Goal: Information Seeking & Learning: Learn about a topic

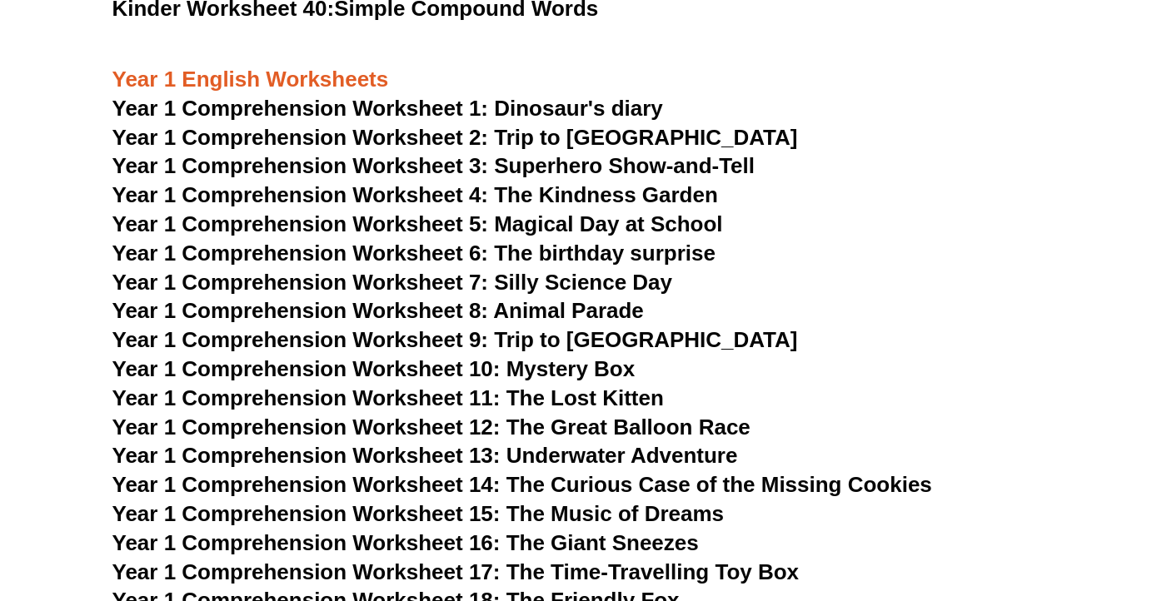
scroll to position [1786, 0]
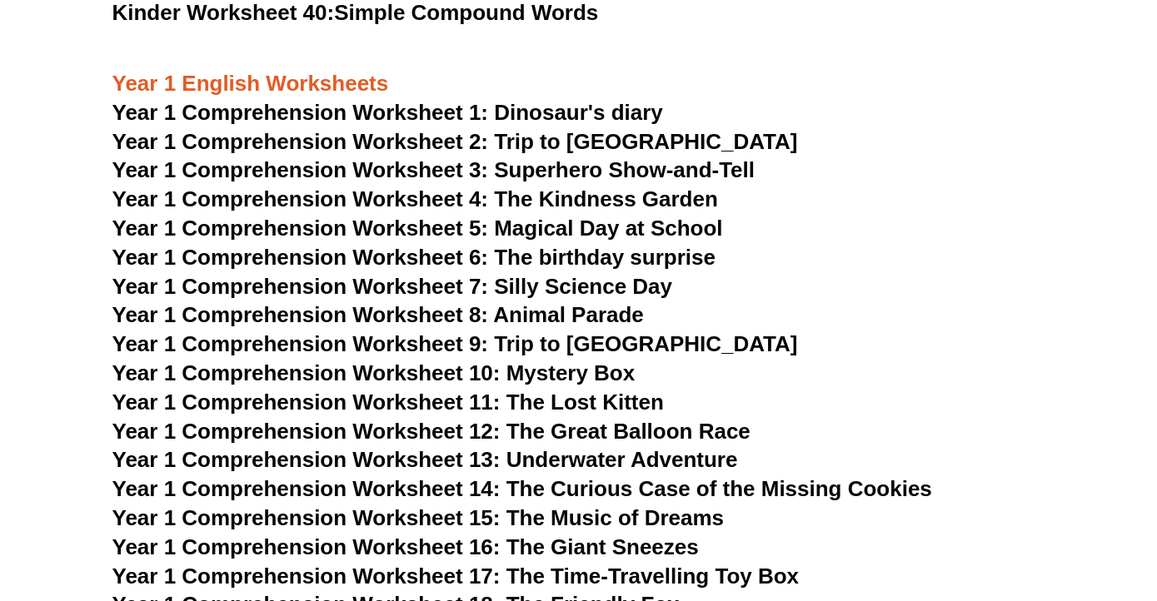
click at [514, 113] on span "Year 1 Comprehension Worksheet 1: Dinosaur's diary" at bounding box center [387, 112] width 550 height 25
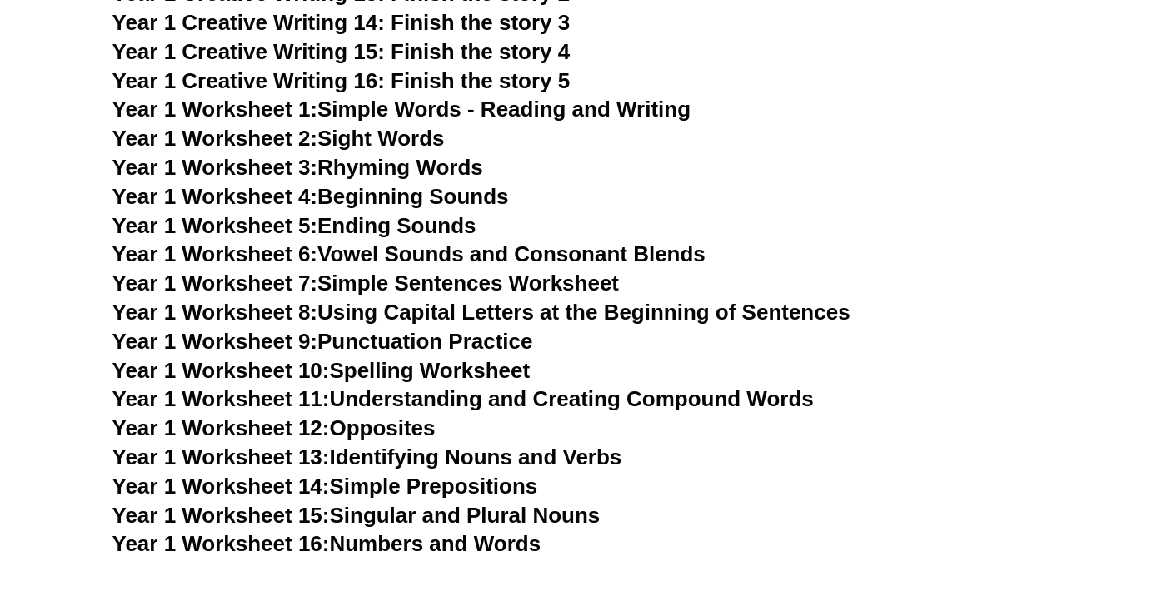
scroll to position [2839, 0]
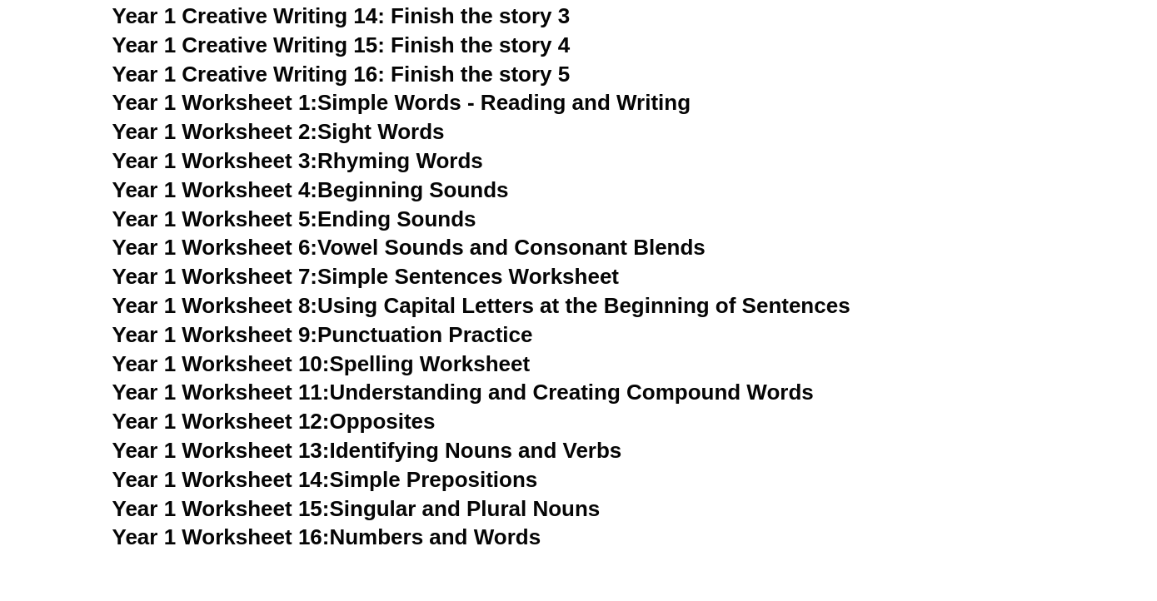
click at [481, 97] on link "Year 1 Worksheet 1: Simple Words - Reading and Writing" at bounding box center [401, 102] width 579 height 25
click at [372, 183] on link "Year 1 Worksheet 4: Beginning Sounds" at bounding box center [310, 189] width 396 height 25
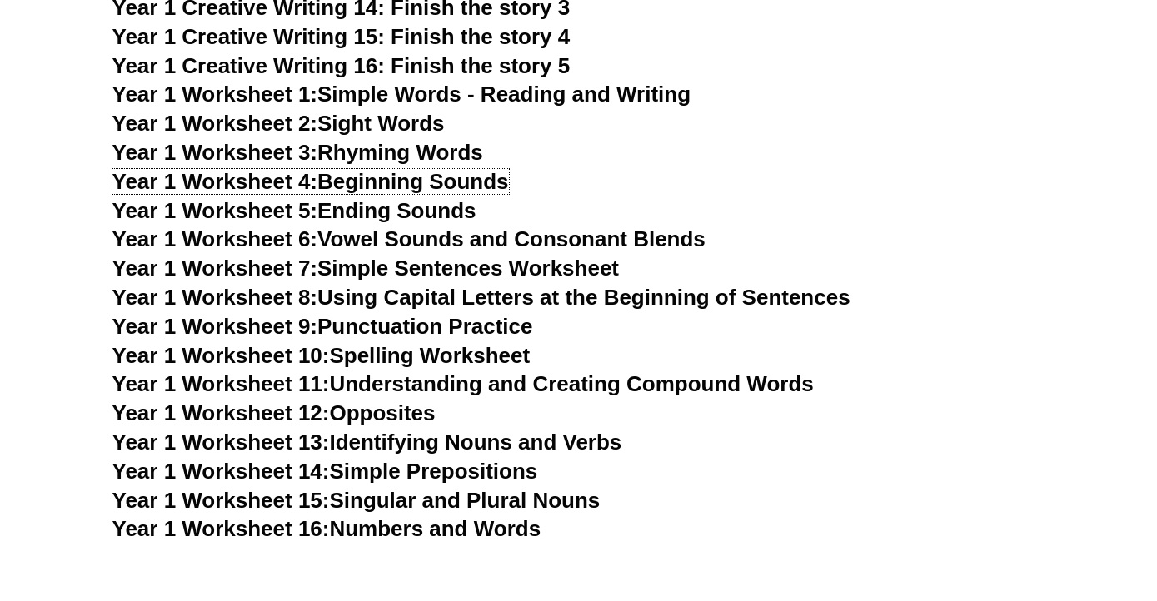
scroll to position [2848, 0]
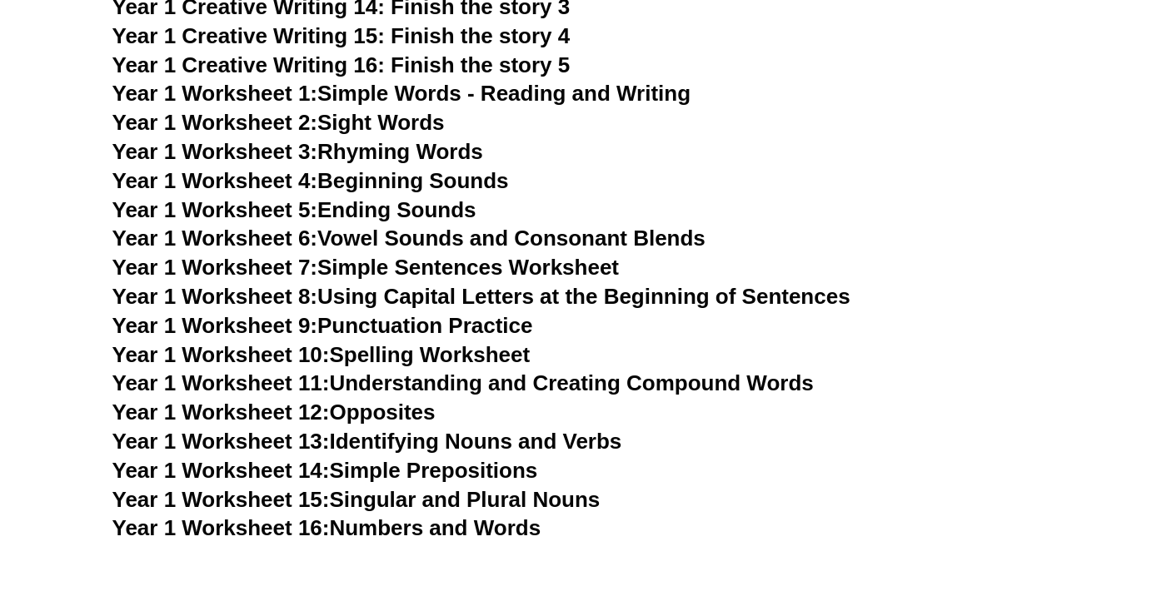
click at [415, 271] on link "Year 1 Worksheet 7: Simple Sentences Worksheet" at bounding box center [365, 267] width 507 height 25
click at [415, 351] on link "Year 1 Worksheet 10: Spelling Worksheet" at bounding box center [321, 354] width 418 height 25
click at [427, 388] on link "Year 1 Worksheet 11: Understanding and Creating Compound Words" at bounding box center [462, 383] width 701 height 25
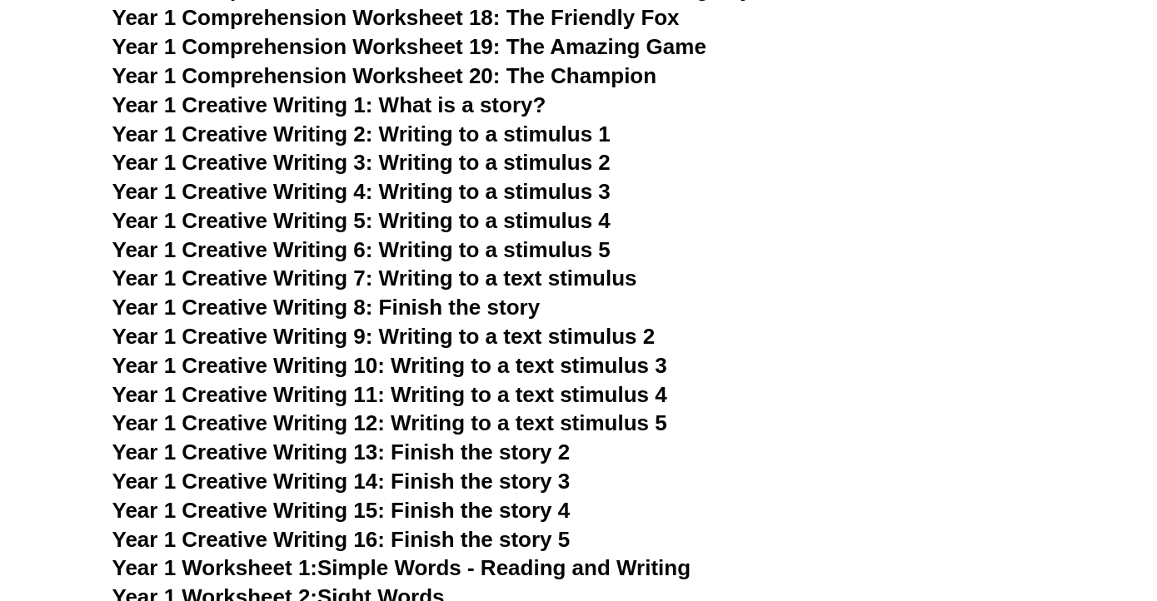
scroll to position [2366, 0]
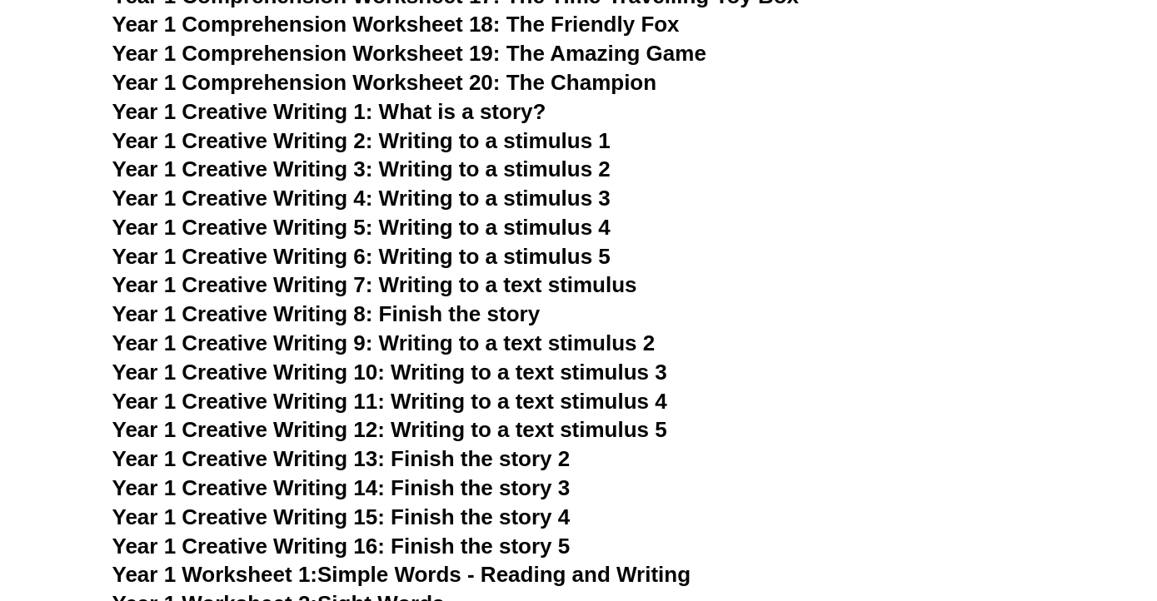
click at [479, 138] on span "Year 1 Creative Writing 2: Writing to a stimulus 1" at bounding box center [361, 140] width 498 height 25
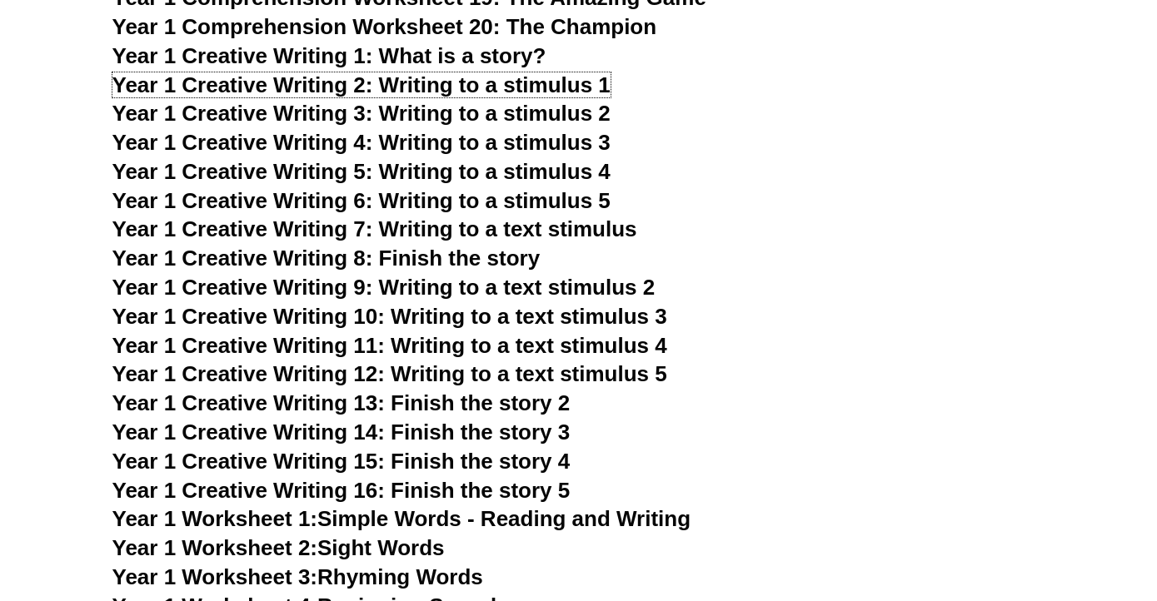
scroll to position [2436, 0]
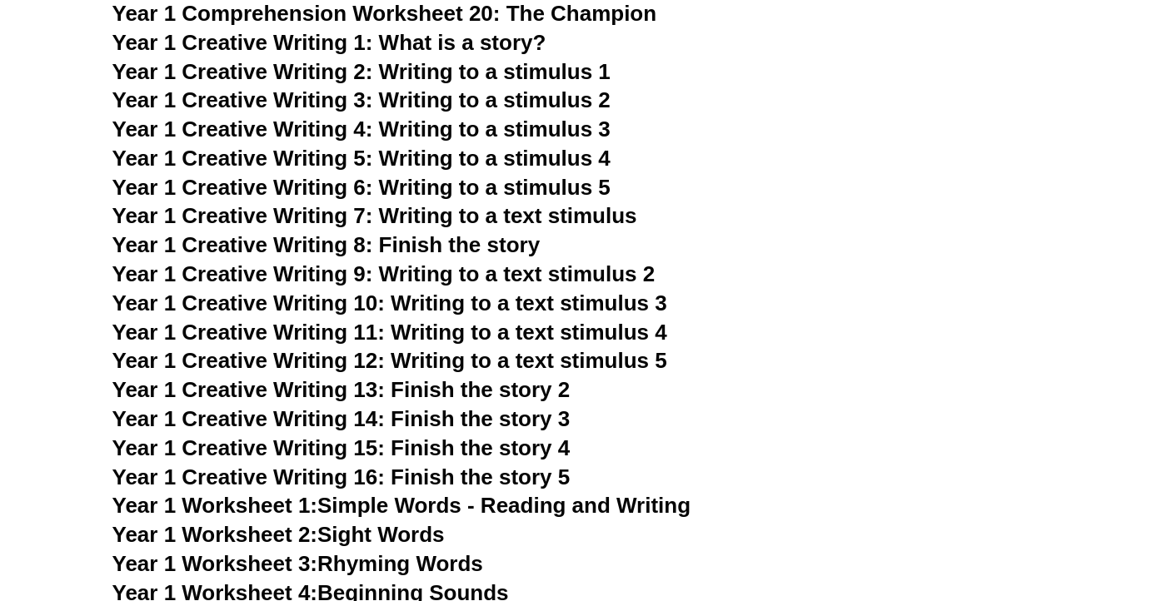
click at [505, 246] on span "Year 1 Creative Writing 8: Finish the story" at bounding box center [326, 244] width 428 height 25
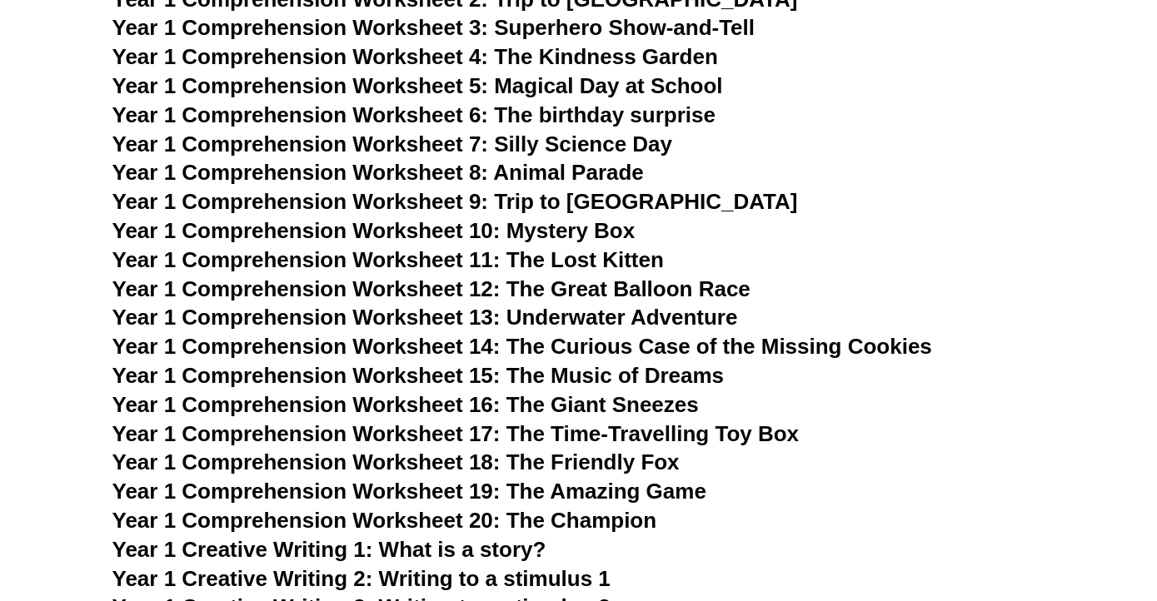
scroll to position [1926, 0]
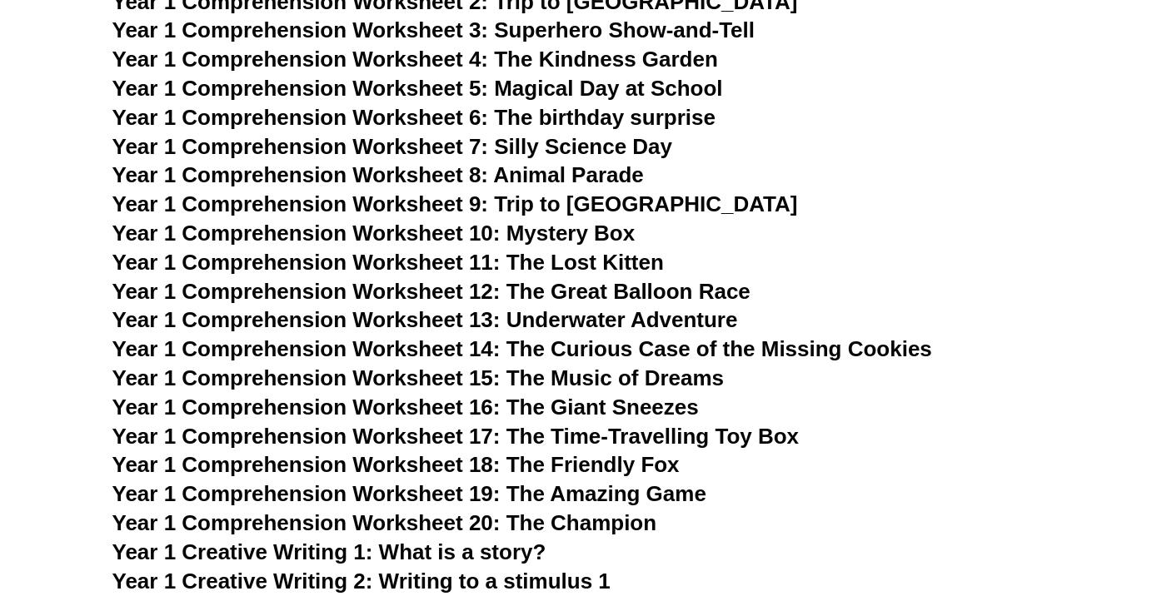
click at [527, 177] on span "Year 1 Comprehension Worksheet 8: Animal Parade" at bounding box center [377, 174] width 531 height 25
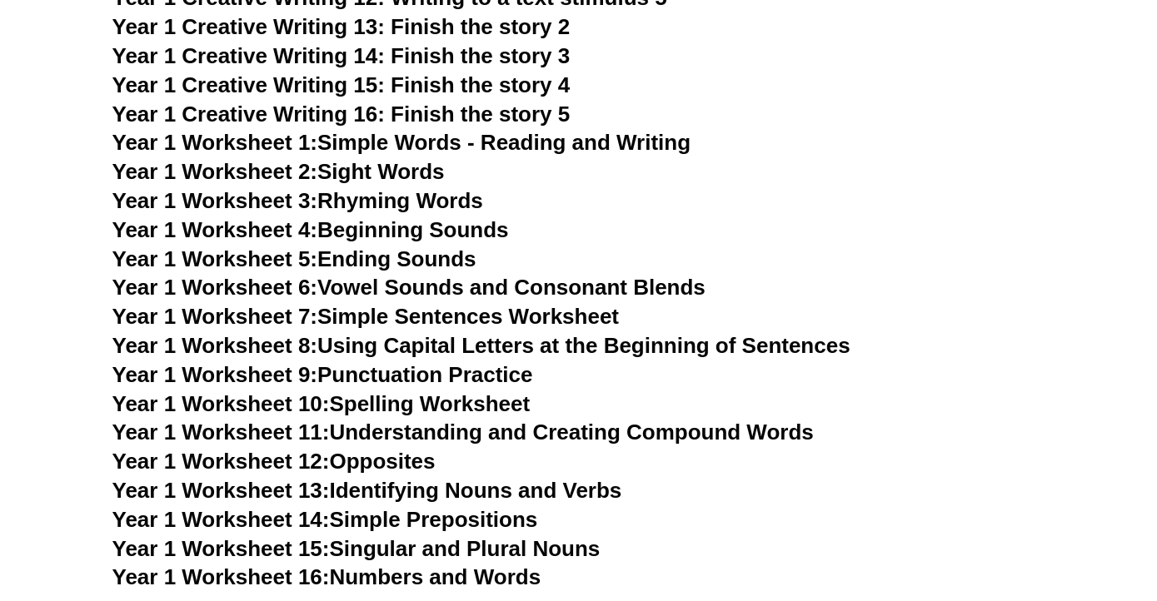
scroll to position [2822, 0]
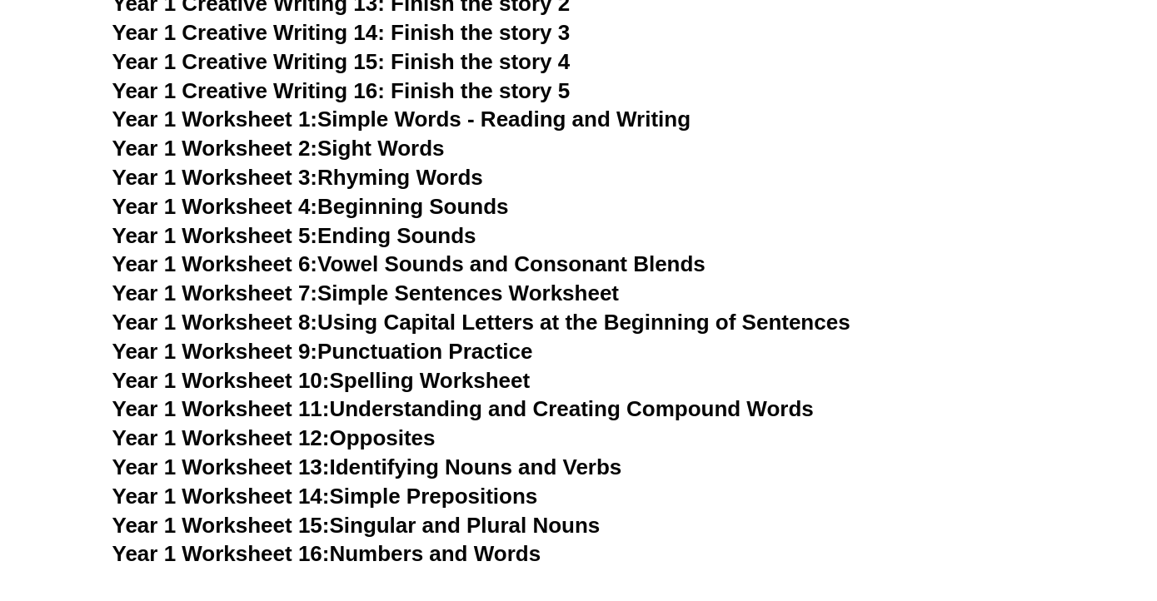
click at [432, 177] on link "Year 1 Worksheet 3: Rhyming Words" at bounding box center [297, 177] width 371 height 25
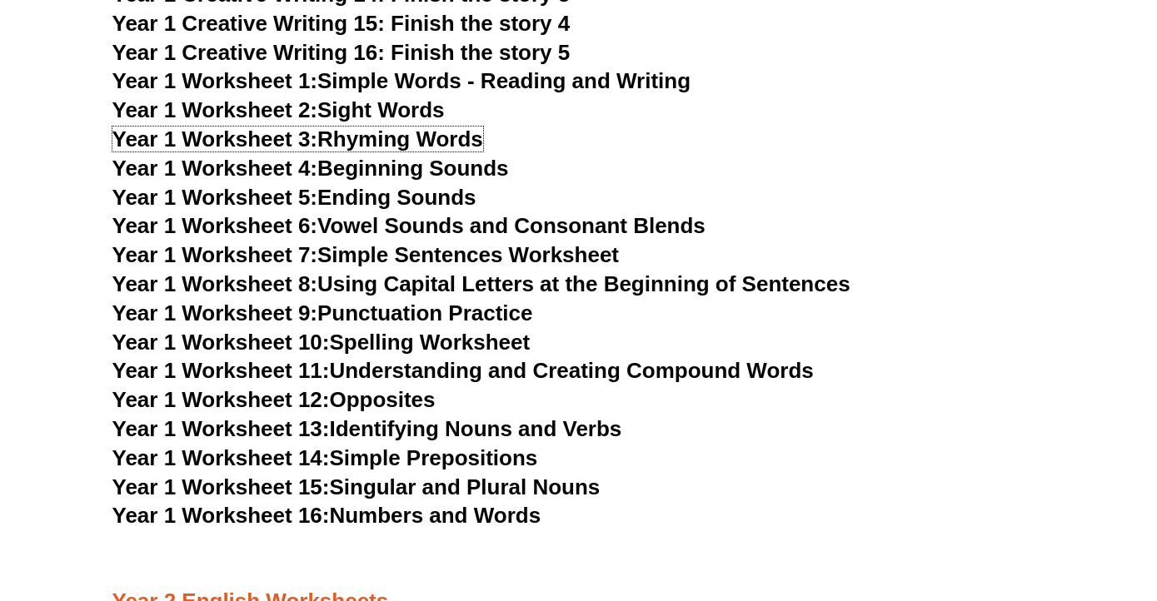
scroll to position [2865, 0]
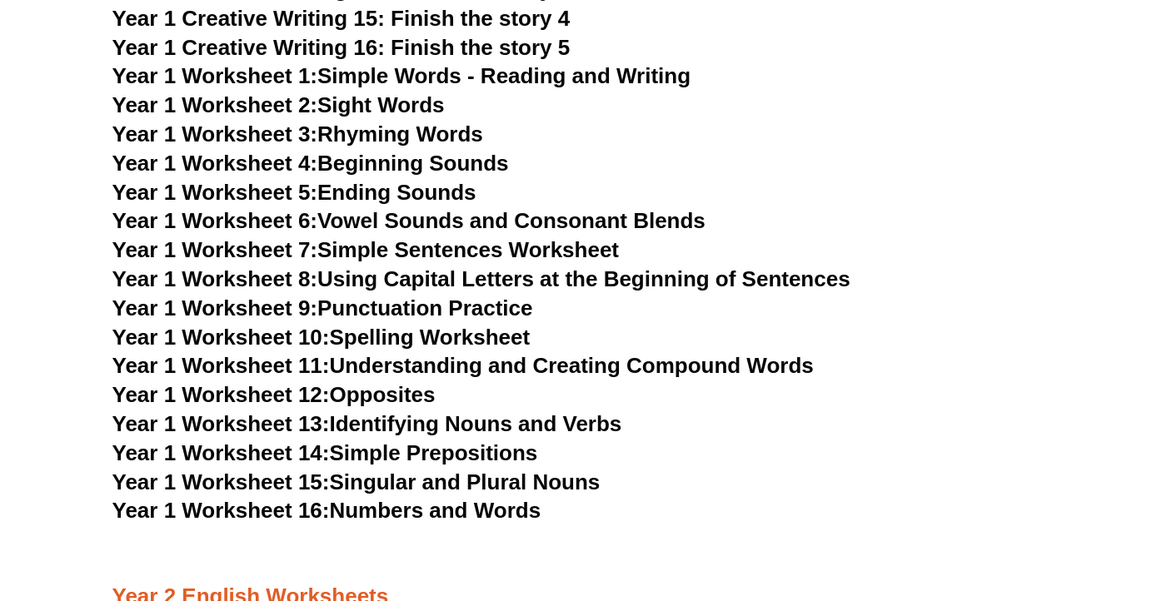
click at [454, 190] on link "Year 1 Worksheet 5: Ending Sounds" at bounding box center [294, 192] width 364 height 25
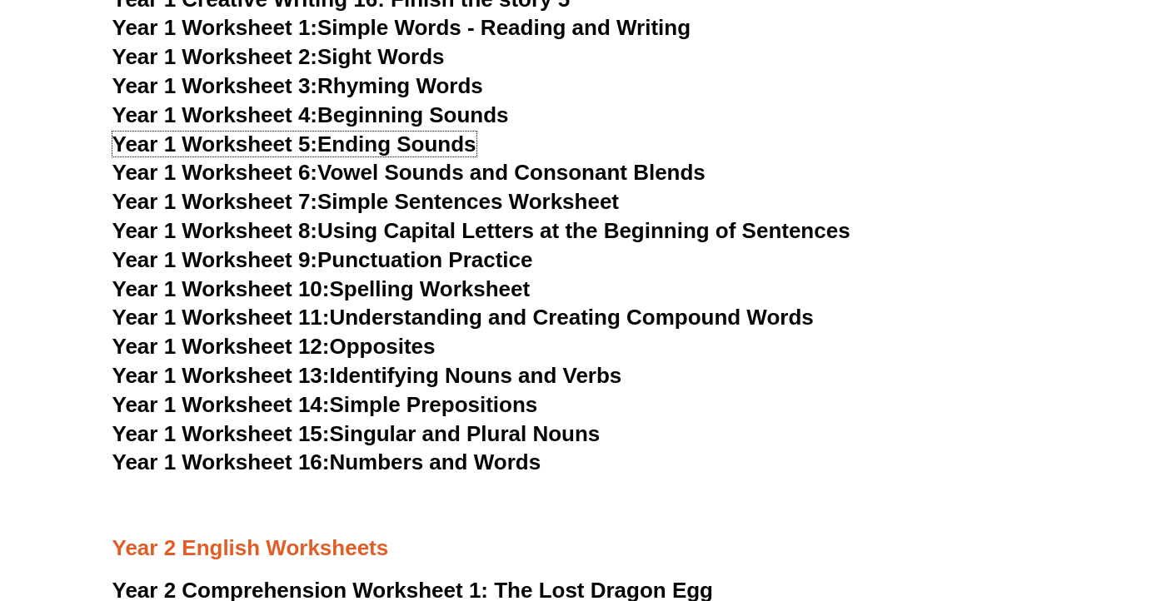
scroll to position [2919, 0]
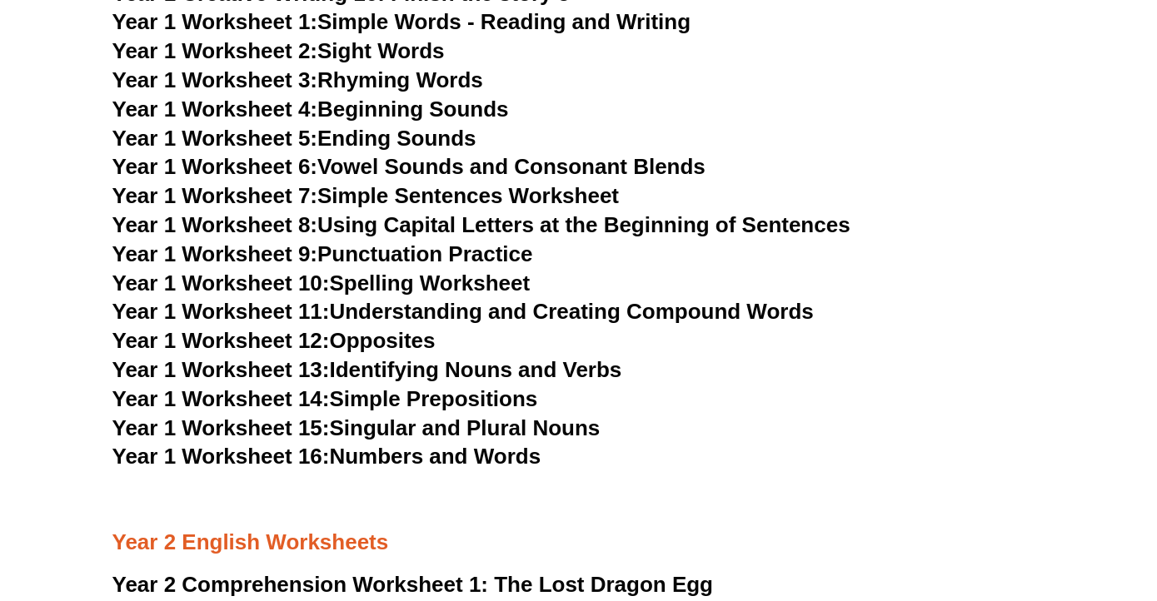
click at [570, 192] on link "Year 1 Worksheet 7: Simple Sentences Worksheet" at bounding box center [365, 195] width 507 height 25
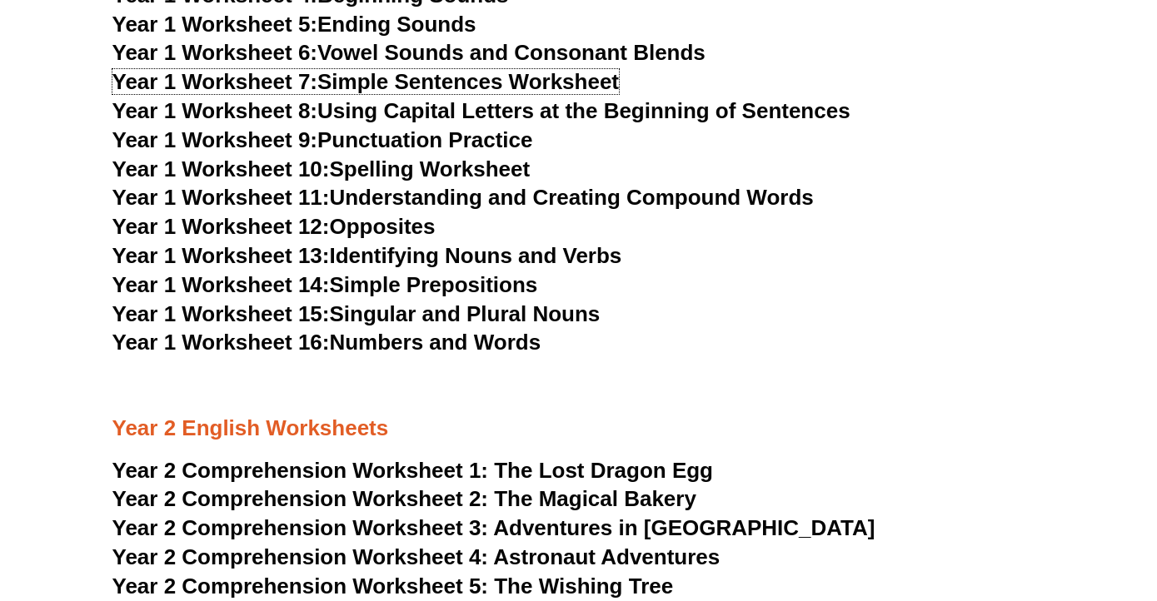
scroll to position [3272, 0]
